Goal: Navigation & Orientation: Go to known website

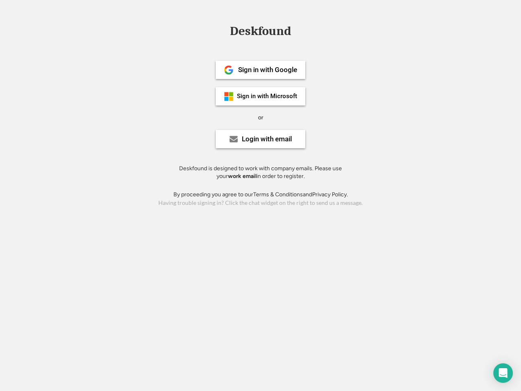
click at [261, 117] on div "or" at bounding box center [260, 118] width 5 height 8
click at [261, 33] on div "Deskfound" at bounding box center [260, 31] width 69 height 13
click at [223, 31] on div "Deskfound" at bounding box center [260, 32] width 521 height 15
click at [261, 33] on div "Deskfound" at bounding box center [260, 31] width 69 height 13
click at [261, 117] on div "or" at bounding box center [260, 118] width 5 height 8
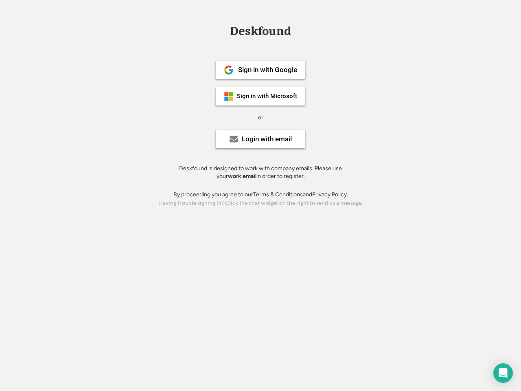
click at [261, 70] on div "Sign in with Google" at bounding box center [267, 69] width 59 height 7
click at [268, 70] on div "Sign in with Google" at bounding box center [267, 69] width 59 height 7
click at [229, 70] on img at bounding box center [229, 70] width 10 height 10
click at [261, 96] on div "Sign in with Microsoft" at bounding box center [267, 96] width 60 height 6
click at [268, 96] on div "Sign in with Microsoft" at bounding box center [267, 96] width 60 height 6
